Goal: Communication & Community: Share content

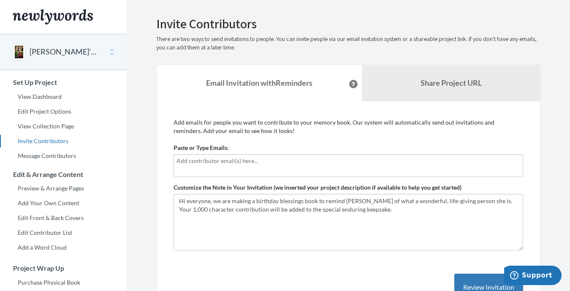
scroll to position [9, 0]
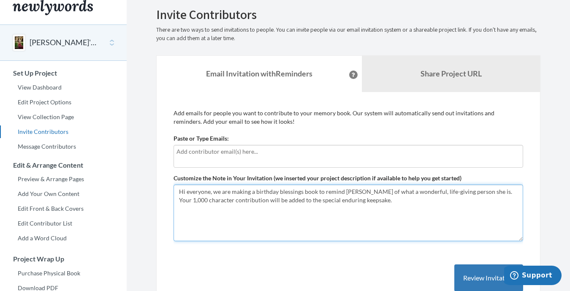
click at [243, 195] on textarea "Hi everyone, we are making a birthday blessings book to remind [PERSON_NAME] of…" at bounding box center [347, 212] width 349 height 57
click at [377, 202] on textarea "Hi everyone, we are making a birthday blessings book to remind [PERSON_NAME] of…" at bounding box center [347, 212] width 349 height 57
click at [474, 192] on textarea "Hi everyone, we are making a birthday blessings book to remind [PERSON_NAME] of…" at bounding box center [347, 212] width 349 height 57
click at [240, 202] on textarea "Hi everyone, we are making a birthday blessings book to remind [PERSON_NAME] of…" at bounding box center [347, 212] width 349 height 57
click at [381, 200] on textarea "Hi everyone, we are making a birthday blessings book to remind [PERSON_NAME] of…" at bounding box center [347, 212] width 349 height 57
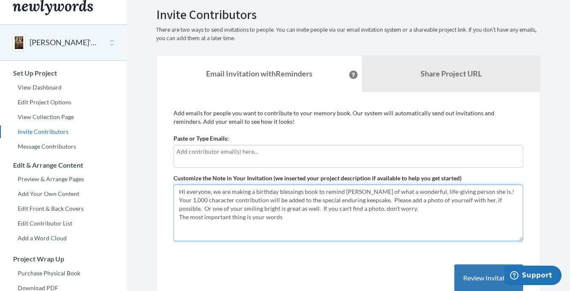
type textarea "Hi everyone, we are making a birthday blessings book to remind [PERSON_NAME] of…"
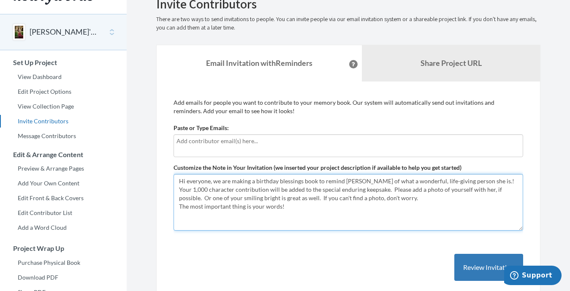
scroll to position [16, 0]
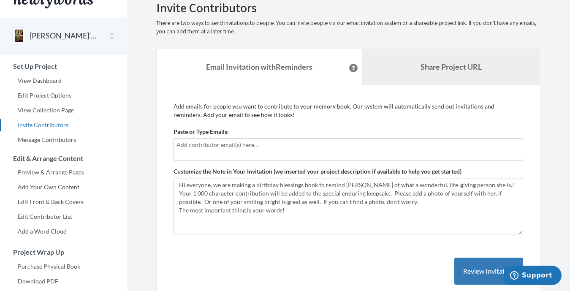
click at [420, 65] on b "Share Project URL" at bounding box center [450, 66] width 61 height 9
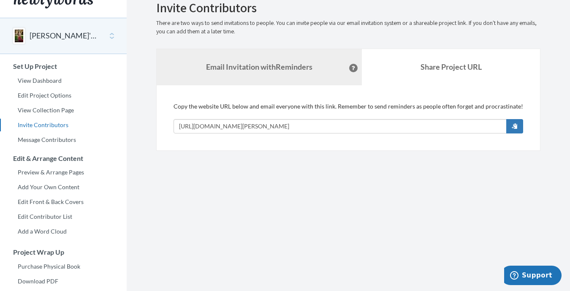
click at [276, 65] on strong "Email Invitation with Reminders" at bounding box center [259, 66] width 106 height 9
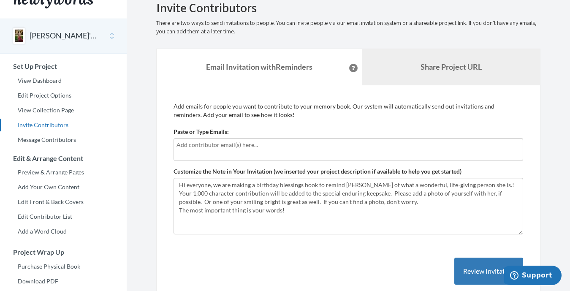
click at [380, 68] on link "Share Project URL" at bounding box center [451, 67] width 178 height 36
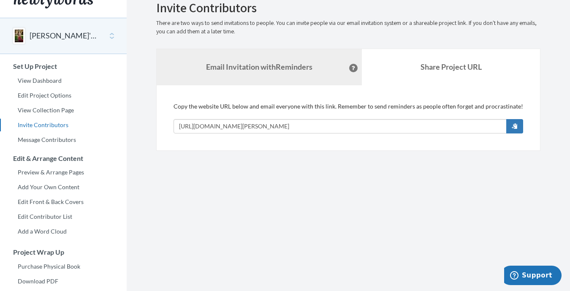
click at [266, 65] on strong "Email Invitation with Reminders" at bounding box center [259, 66] width 106 height 9
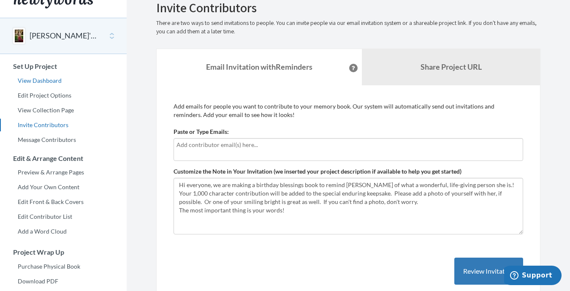
click at [42, 81] on link "View Dashboard" at bounding box center [63, 80] width 127 height 13
